Goal: Information Seeking & Learning: Learn about a topic

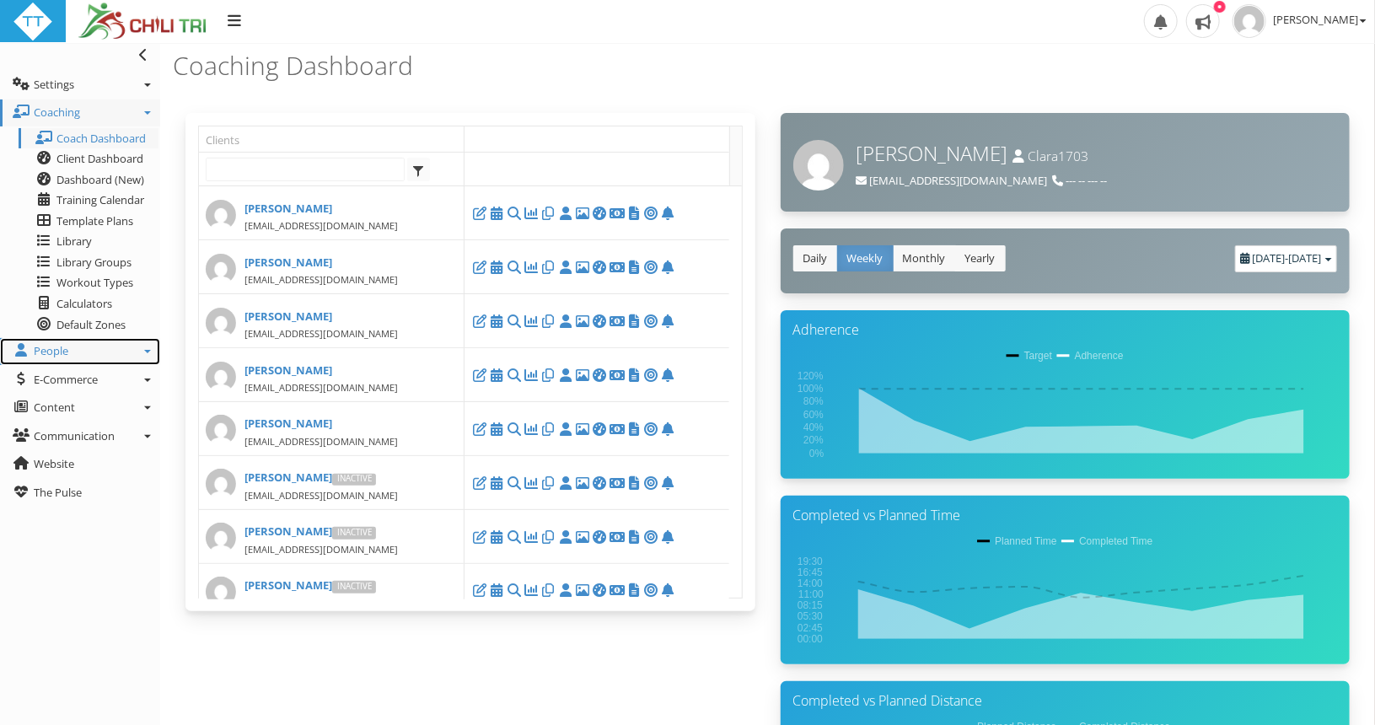
click at [93, 342] on link "People" at bounding box center [80, 351] width 160 height 27
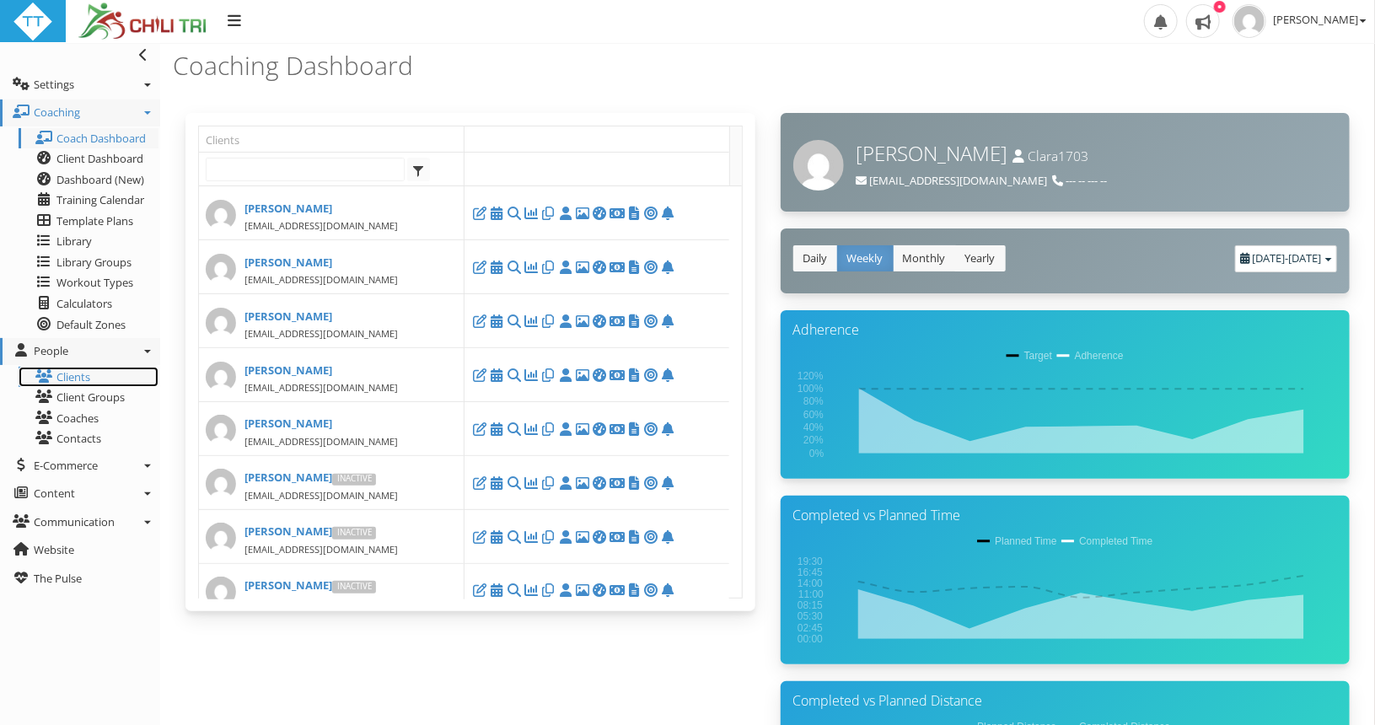
click at [81, 373] on link "Clients" at bounding box center [89, 377] width 140 height 21
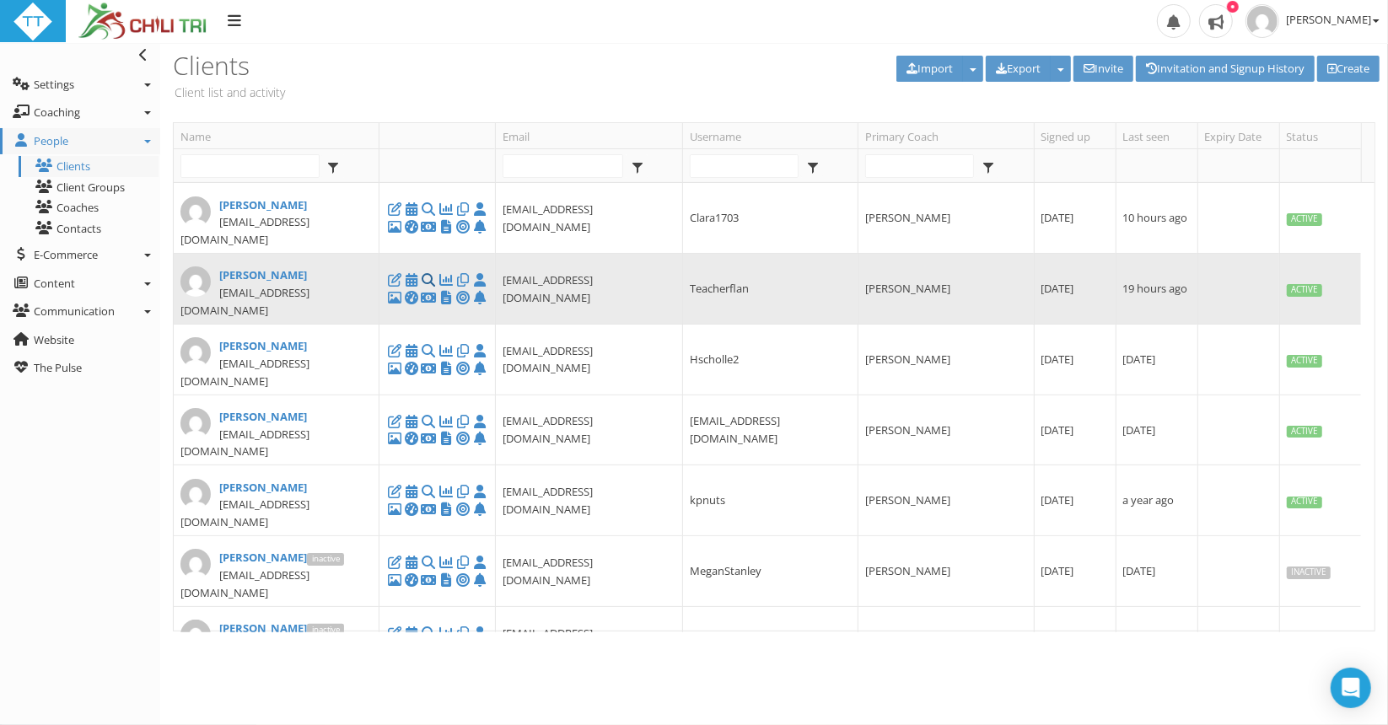
type input "admin@trainingtilt.com"
click at [429, 280] on icon at bounding box center [428, 280] width 17 height 1
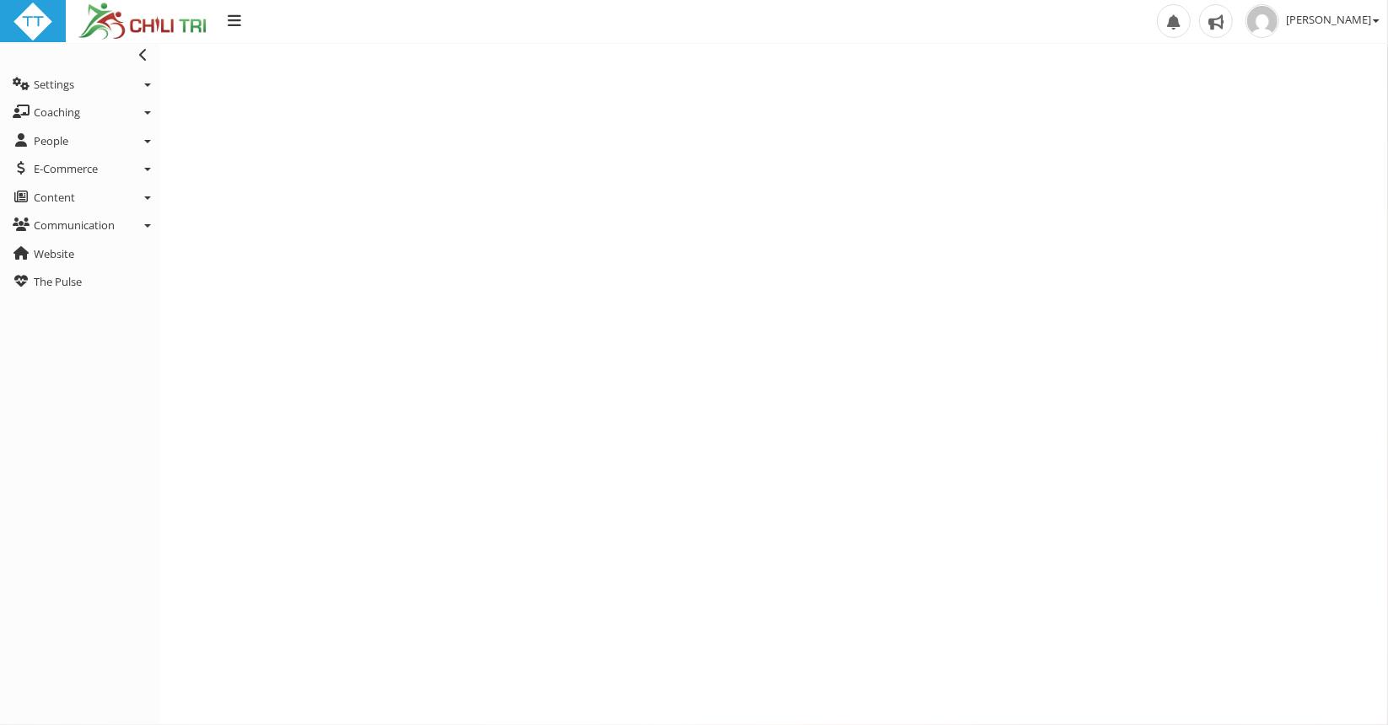
select select "Last90Days"
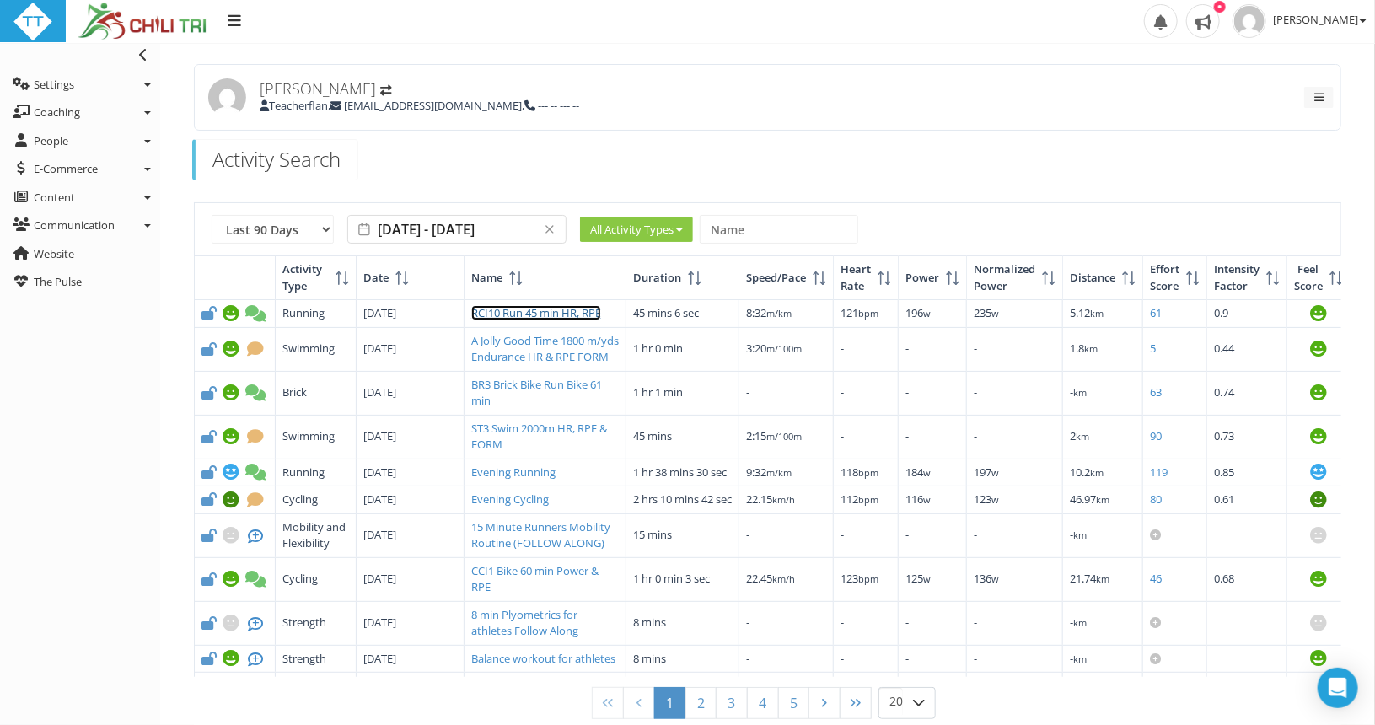
click at [501, 306] on link "RCI10 Run 45 min HR, RPE" at bounding box center [536, 312] width 130 height 15
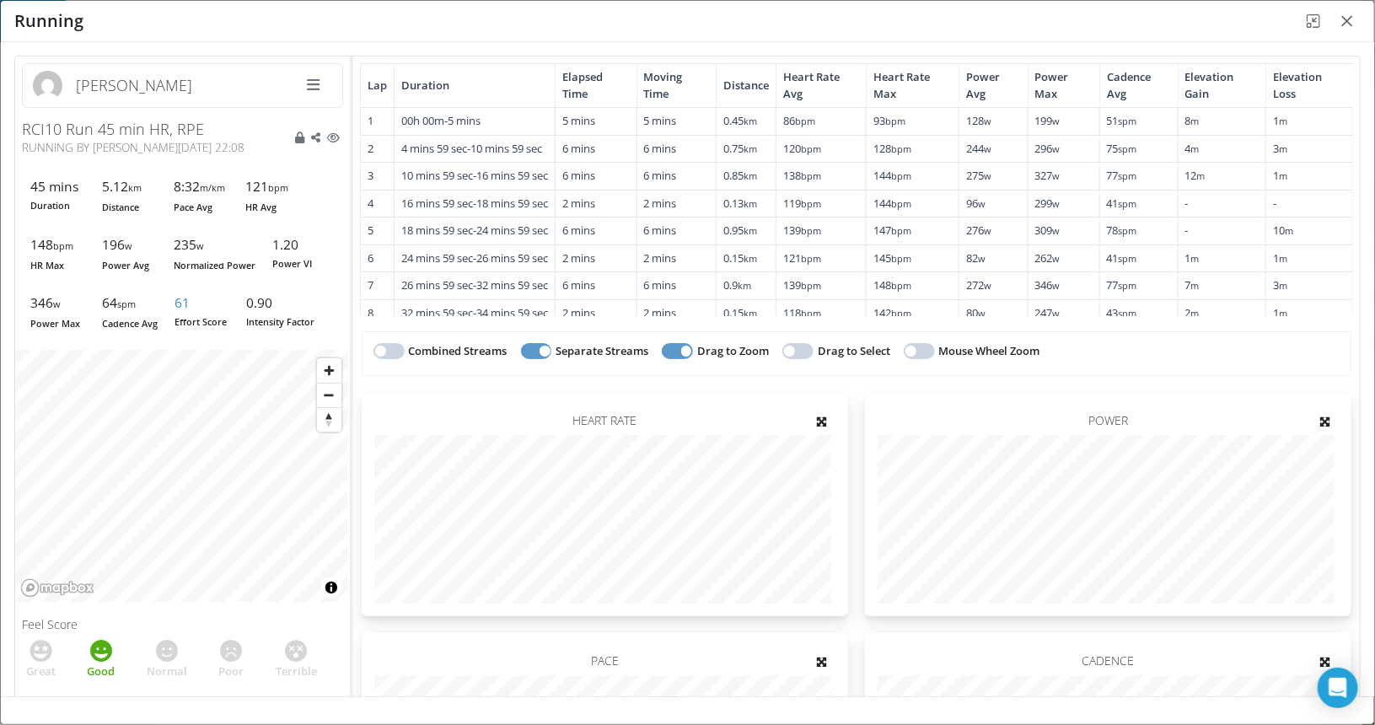
drag, startPoint x: 626, startPoint y: 15, endPoint x: 1387, endPoint y: 25, distance: 760.6
click at [626, 15] on div "Running" at bounding box center [687, 21] width 1373 height 41
click at [1361, 20] on button "Close" at bounding box center [1347, 21] width 27 height 27
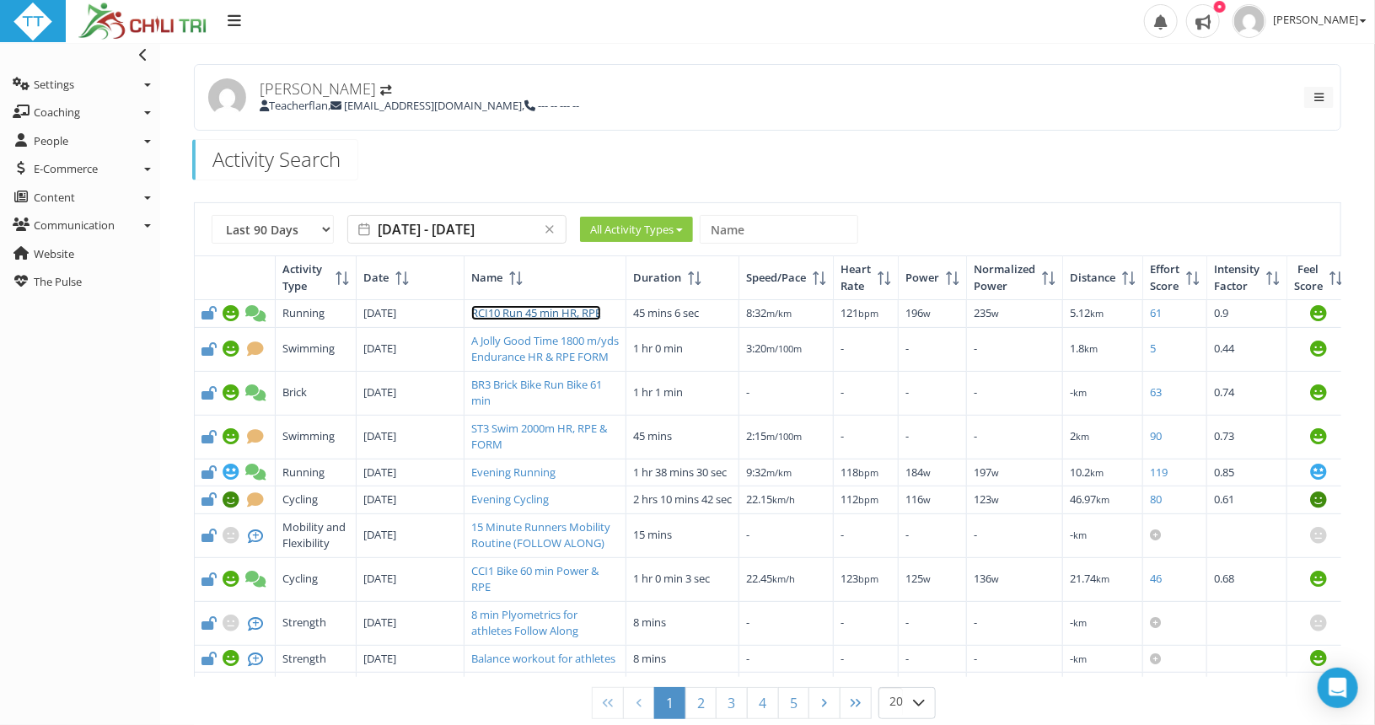
click at [582, 317] on link "RCI10 Run 45 min HR, RPE" at bounding box center [536, 312] width 130 height 15
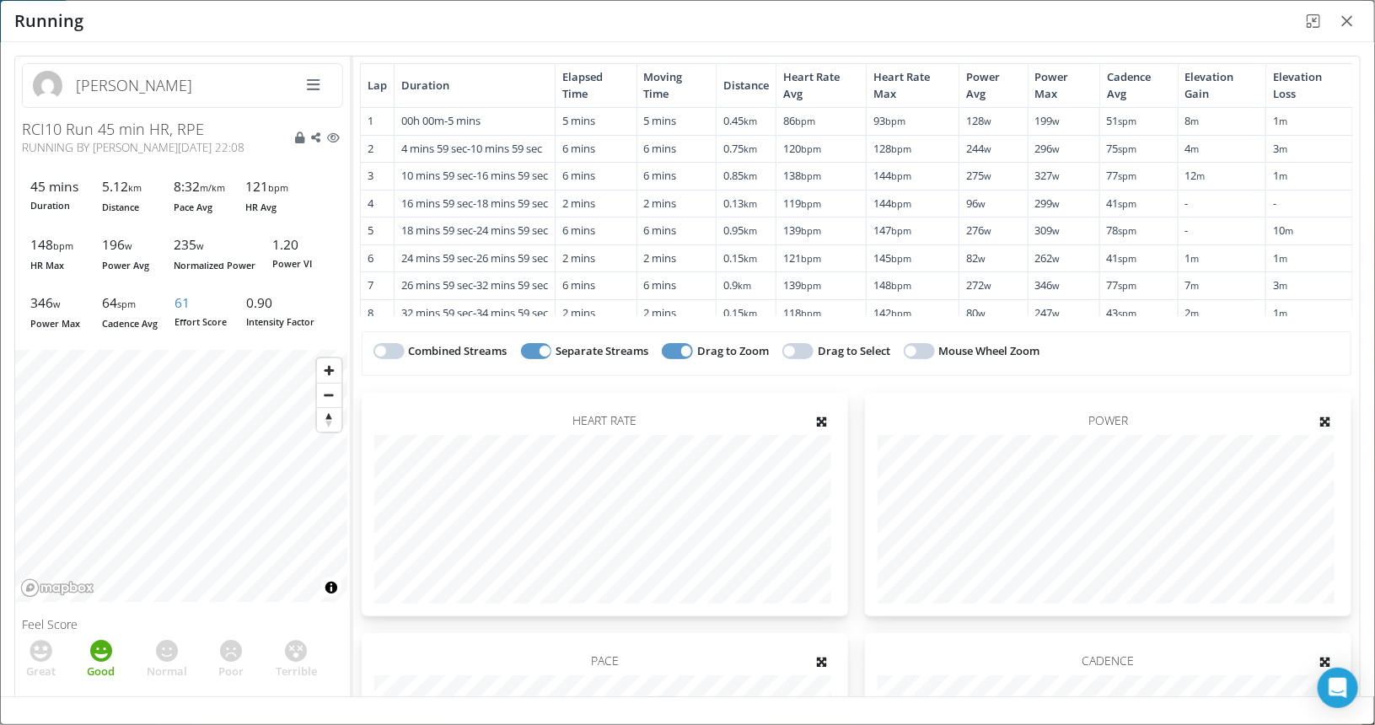
scroll to position [84, 0]
click at [1119, 153] on small "spm" at bounding box center [1128, 146] width 19 height 13
